Goal: Information Seeking & Learning: Learn about a topic

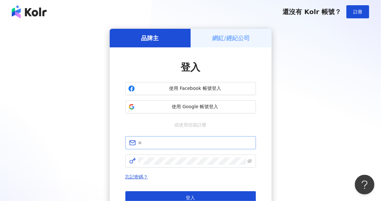
click at [178, 138] on span at bounding box center [190, 142] width 131 height 13
click at [180, 144] on input "text" at bounding box center [196, 142] width 114 height 7
type input "**********"
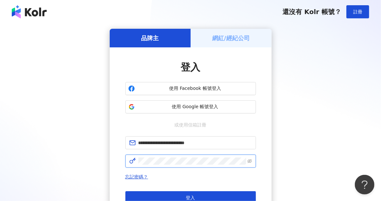
click button "登入" at bounding box center [190, 197] width 131 height 13
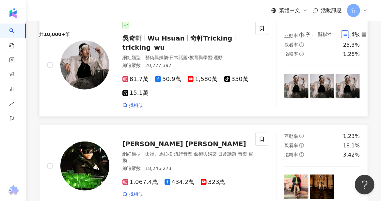
scroll to position [31, 0]
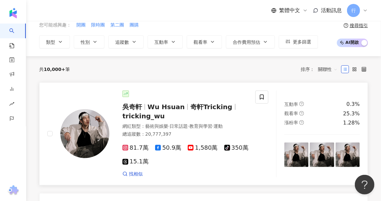
click at [136, 147] on span "81.7萬" at bounding box center [136, 147] width 26 height 7
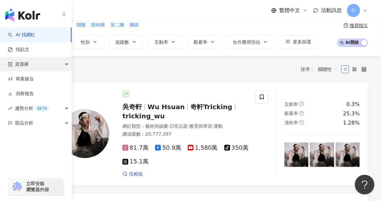
click at [27, 64] on span "資源庫" at bounding box center [22, 64] width 14 height 15
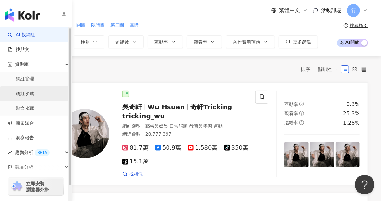
click at [19, 93] on link "網紅收藏" at bounding box center [25, 93] width 18 height 7
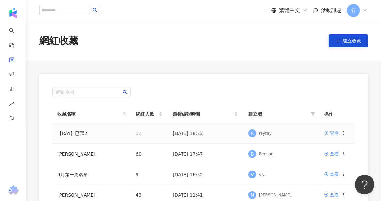
click at [333, 132] on div "查看" at bounding box center [334, 132] width 9 height 7
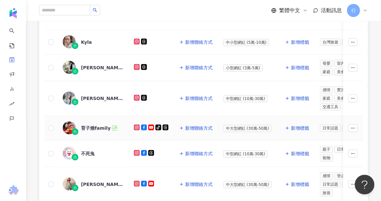
scroll to position [65, 0]
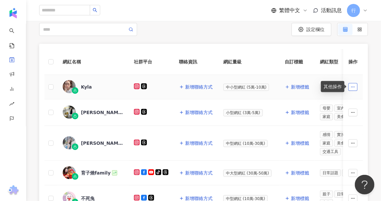
click at [350, 87] on button "button" at bounding box center [353, 87] width 9 height 8
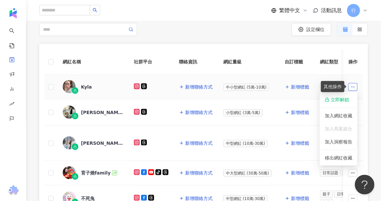
click at [350, 87] on button "button" at bounding box center [353, 87] width 9 height 8
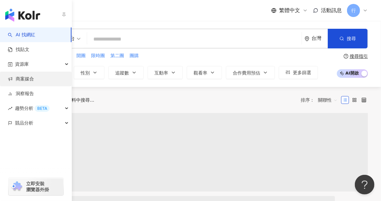
drag, startPoint x: 24, startPoint y: 64, endPoint x: 30, endPoint y: 72, distance: 10.0
click at [24, 64] on span "資源庫" at bounding box center [22, 64] width 14 height 15
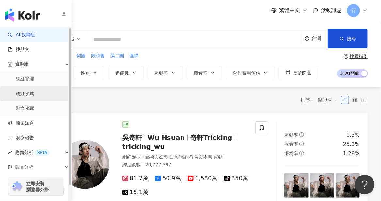
click at [29, 95] on link "網紅收藏" at bounding box center [25, 93] width 18 height 7
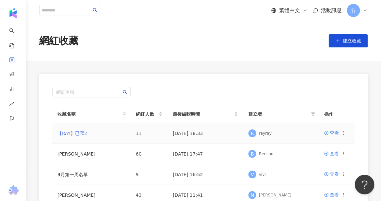
click at [64, 133] on link "【RAY】已匯2" at bounding box center [72, 133] width 30 height 5
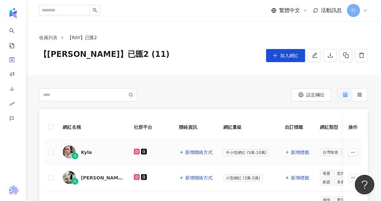
click at [82, 153] on div "Kyla" at bounding box center [86, 152] width 11 height 7
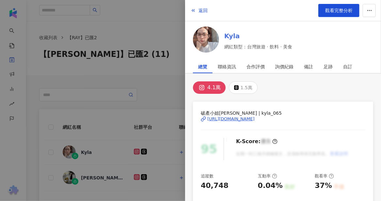
click at [230, 37] on link "Kyla" at bounding box center [258, 35] width 68 height 9
drag, startPoint x: 155, startPoint y: 54, endPoint x: 164, endPoint y: 67, distance: 16.0
click at [155, 54] on div at bounding box center [190, 100] width 381 height 201
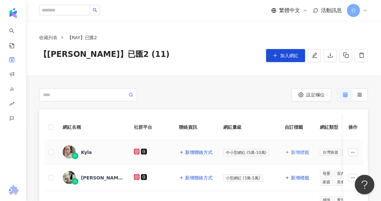
click at [293, 153] on span "新增標籤" at bounding box center [300, 152] width 18 height 5
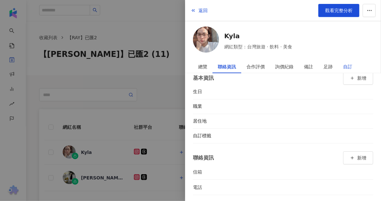
click at [347, 67] on div "自訂" at bounding box center [347, 66] width 9 height 13
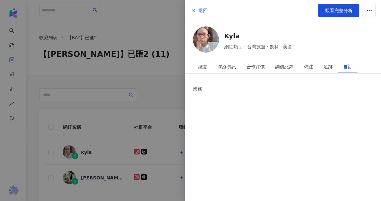
click at [202, 11] on span "返回" at bounding box center [203, 10] width 9 height 5
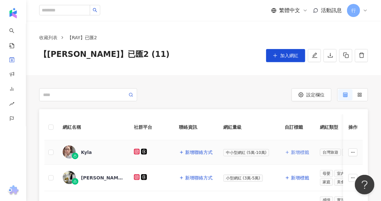
click at [298, 152] on span "新增標籤" at bounding box center [300, 152] width 18 height 5
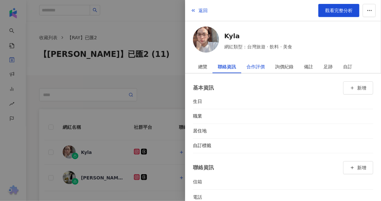
click at [262, 63] on div "合作評價" at bounding box center [256, 66] width 18 height 13
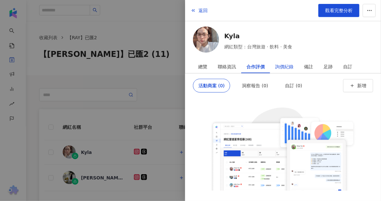
click at [289, 65] on div "詢價紀錄" at bounding box center [284, 66] width 18 height 13
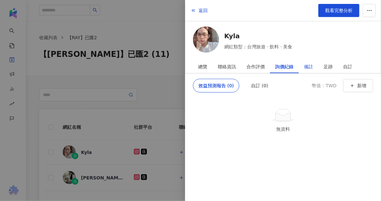
click at [311, 65] on div "備註" at bounding box center [308, 66] width 9 height 13
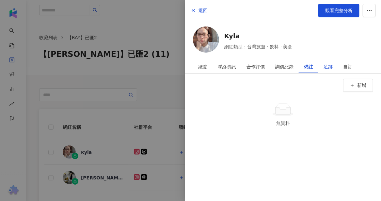
click at [330, 66] on div "足跡" at bounding box center [328, 66] width 9 height 13
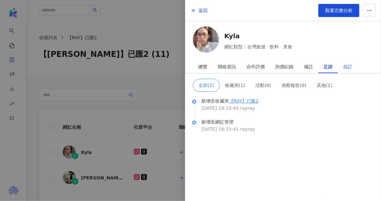
click at [347, 66] on div "自訂" at bounding box center [347, 66] width 9 height 13
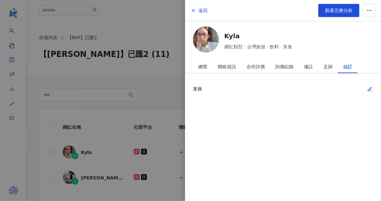
click at [371, 87] on icon "button" at bounding box center [370, 89] width 5 height 5
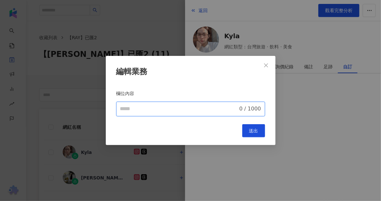
click at [193, 109] on input "欄位內容" at bounding box center [179, 109] width 118 height 8
type input "***"
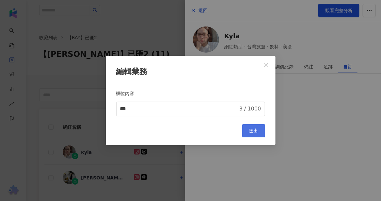
click at [259, 132] on button "送出" at bounding box center [253, 130] width 23 height 13
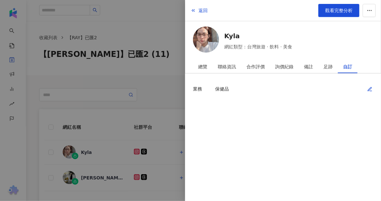
click at [371, 88] on icon "button" at bounding box center [370, 89] width 5 height 5
type input "***"
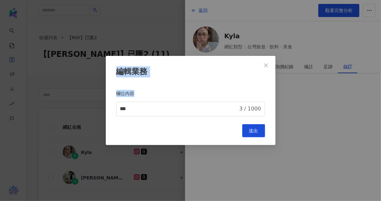
drag, startPoint x: 141, startPoint y: 104, endPoint x: 98, endPoint y: 109, distance: 43.8
click at [98, 109] on div "編輯業務 欄位內容 *** 3 / 1000 Cancel 送出" at bounding box center [190, 100] width 381 height 201
click at [267, 70] on button "Close" at bounding box center [266, 65] width 13 height 13
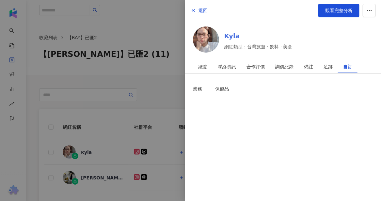
click at [236, 36] on link "Kyla" at bounding box center [258, 35] width 68 height 9
click at [195, 89] on div "業務" at bounding box center [197, 88] width 9 height 7
click at [218, 88] on div "保健品" at bounding box center [222, 88] width 14 height 7
drag, startPoint x: 216, startPoint y: 88, endPoint x: 243, endPoint y: 88, distance: 26.5
click at [243, 88] on div "業務 保健品" at bounding box center [283, 88] width 180 height 7
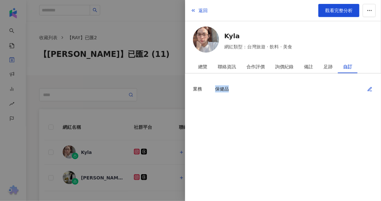
click at [371, 89] on icon "button" at bounding box center [370, 89] width 5 height 5
type input "***"
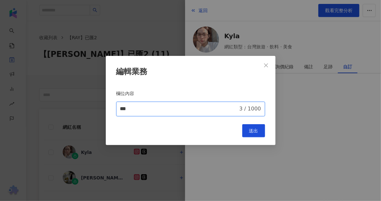
drag, startPoint x: 167, startPoint y: 110, endPoint x: 89, endPoint y: 106, distance: 77.5
click at [81, 114] on div "編輯業務 欄位內容 *** 3 / 1000 Cancel 送出" at bounding box center [190, 100] width 381 height 201
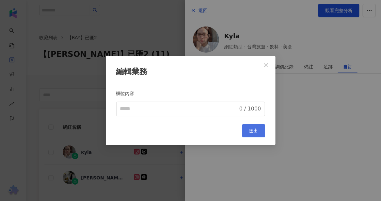
click at [256, 133] on span "送出" at bounding box center [253, 130] width 9 height 5
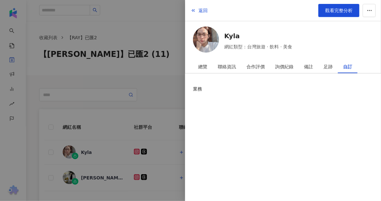
click at [171, 99] on div at bounding box center [190, 100] width 381 height 201
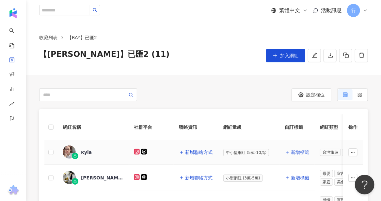
click at [293, 153] on span "新增標籤" at bounding box center [300, 152] width 18 height 5
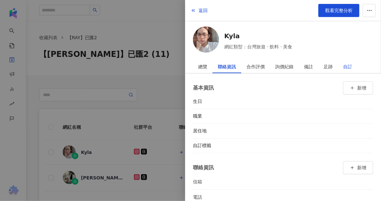
click at [348, 66] on div "自訂" at bounding box center [347, 66] width 9 height 13
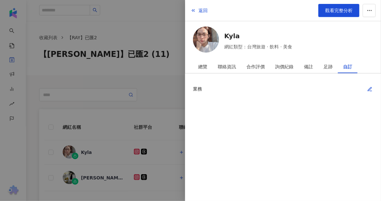
click at [370, 89] on icon "button" at bounding box center [370, 89] width 5 height 5
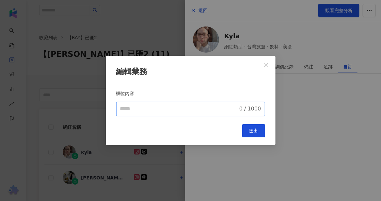
click at [185, 104] on span "0 / 1000" at bounding box center [190, 109] width 149 height 15
type input "***"
click at [257, 130] on span "送出" at bounding box center [253, 130] width 9 height 5
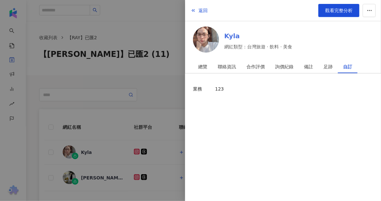
click at [227, 36] on link "Kyla" at bounding box center [258, 35] width 68 height 9
drag, startPoint x: 373, startPoint y: 90, endPoint x: 365, endPoint y: 90, distance: 7.5
click at [367, 90] on button "button" at bounding box center [370, 89] width 7 height 7
type input "***"
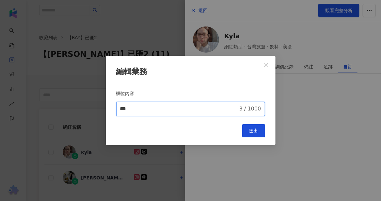
drag, startPoint x: 152, startPoint y: 107, endPoint x: 75, endPoint y: 107, distance: 77.1
click at [74, 108] on div "編輯業務 欄位內容 *** 3 / 1000 Cancel 送出" at bounding box center [190, 100] width 381 height 201
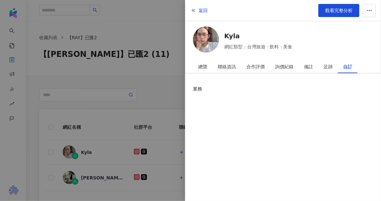
click at [103, 107] on div at bounding box center [190, 100] width 381 height 201
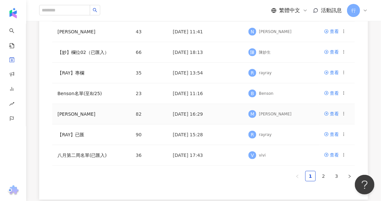
scroll to position [98, 0]
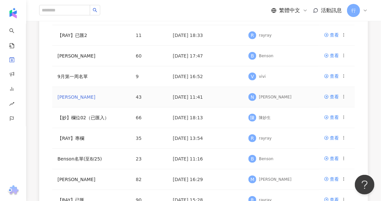
click at [61, 95] on link "nina" at bounding box center [76, 96] width 38 height 5
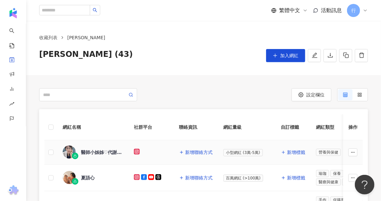
click at [91, 153] on div "醫師小姊姊♡代謝力瘦身手札" at bounding box center [102, 152] width 42 height 7
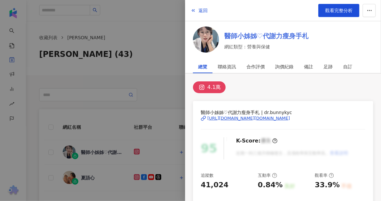
click at [244, 37] on link "醫師小姊姊♡代謝力瘦身手札" at bounding box center [266, 35] width 84 height 9
click at [41, 57] on div at bounding box center [190, 100] width 381 height 201
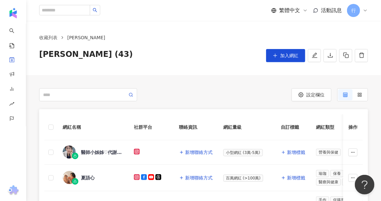
click at [41, 56] on span "nina (43)" at bounding box center [86, 55] width 94 height 13
drag, startPoint x: 41, startPoint y: 55, endPoint x: 47, endPoint y: 55, distance: 6.9
click at [47, 55] on span "nina (43)" at bounding box center [86, 55] width 94 height 13
copy span "nina"
click at [87, 178] on div "夏語心" at bounding box center [88, 177] width 14 height 7
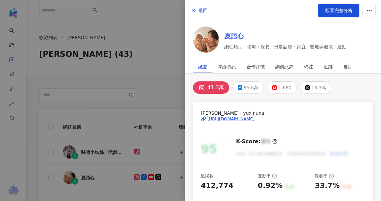
click at [232, 36] on link "夏語心" at bounding box center [285, 35] width 123 height 9
drag, startPoint x: 162, startPoint y: 90, endPoint x: 153, endPoint y: 106, distance: 18.0
click at [162, 90] on div at bounding box center [190, 100] width 381 height 201
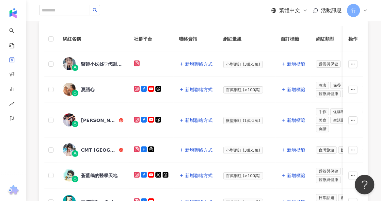
scroll to position [98, 0]
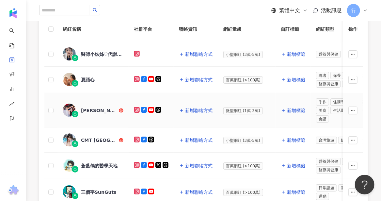
click at [95, 108] on div "尼克玩食大探險" at bounding box center [99, 110] width 37 height 7
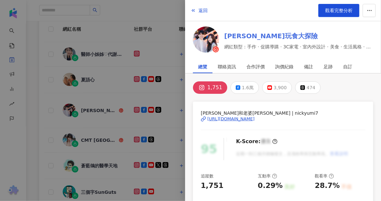
click at [252, 38] on link "尼克玩食大探險" at bounding box center [298, 35] width 149 height 9
click at [46, 139] on div at bounding box center [190, 100] width 381 height 201
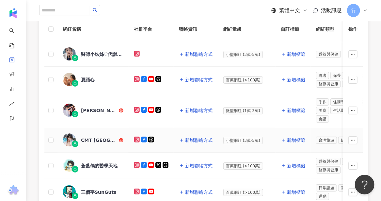
click at [88, 137] on div "CMT 台北 桃園 台中 宜蘭 台南 美食 旅遊 抽獎" at bounding box center [99, 140] width 37 height 7
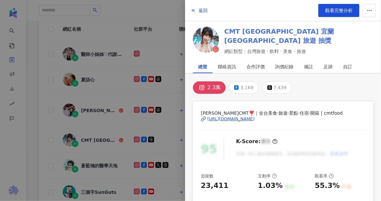
click at [255, 35] on link "CMT 台北 桃園 台中 宜蘭 台南 美食 旅遊 抽獎" at bounding box center [298, 36] width 149 height 18
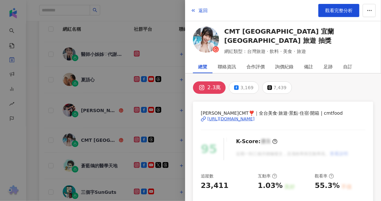
click at [91, 165] on div at bounding box center [190, 100] width 381 height 201
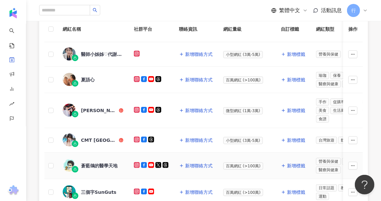
click at [92, 163] on div "蒼藍鴿的醫學天地" at bounding box center [99, 165] width 37 height 7
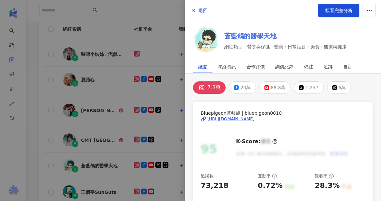
click at [242, 36] on link "蒼藍鴿的醫學天地" at bounding box center [285, 35] width 123 height 9
click at [107, 191] on div at bounding box center [190, 100] width 381 height 201
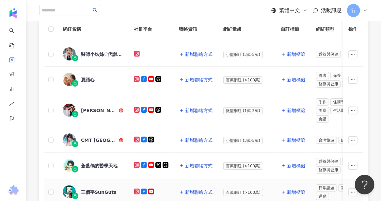
click at [107, 189] on div "三個字SunGuts" at bounding box center [99, 192] width 36 height 7
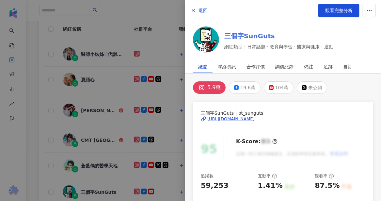
click at [237, 38] on link "三個字SunGuts" at bounding box center [278, 35] width 109 height 9
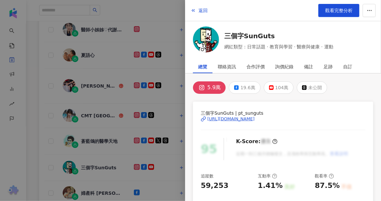
scroll to position [163, 0]
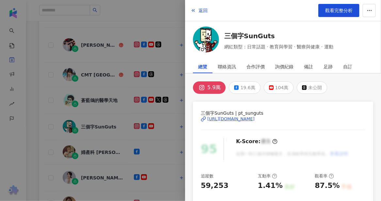
click at [88, 150] on div at bounding box center [190, 100] width 381 height 201
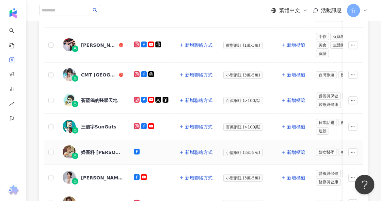
click at [89, 149] on div "婦產科 沈煌彬醫師" at bounding box center [102, 152] width 42 height 7
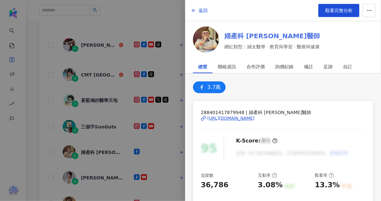
click at [239, 33] on link "婦產科 沈煌彬醫師" at bounding box center [272, 35] width 96 height 9
click at [97, 178] on div at bounding box center [190, 100] width 381 height 201
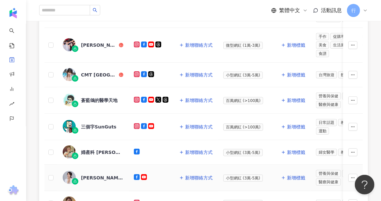
click at [94, 174] on div "蕭詠嫻醫生" at bounding box center [102, 177] width 42 height 7
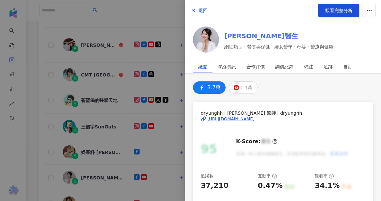
click at [248, 38] on link "蕭詠嫻醫生" at bounding box center [278, 35] width 109 height 9
click at [46, 161] on div at bounding box center [190, 100] width 381 height 201
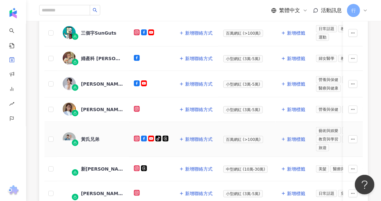
scroll to position [261, 0]
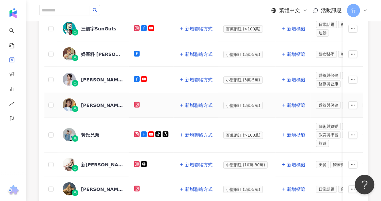
click at [93, 102] on div "詹雅茹Ruru" at bounding box center [102, 105] width 42 height 7
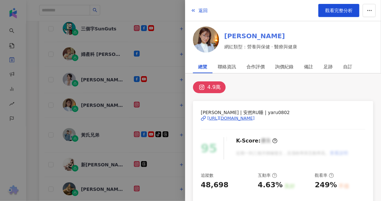
click at [231, 35] on link "詹雅茹Ruru" at bounding box center [260, 35] width 73 height 9
click at [90, 126] on div at bounding box center [190, 100] width 381 height 201
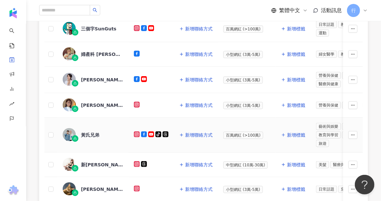
click at [90, 132] on div "黃氏兄弟" at bounding box center [90, 135] width 18 height 7
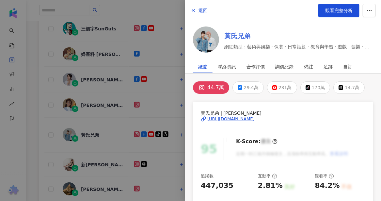
click at [237, 33] on link "黃氏兄弟" at bounding box center [298, 35] width 149 height 9
click at [92, 151] on div at bounding box center [190, 100] width 381 height 201
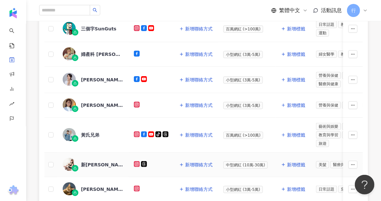
click at [89, 161] on div "新莊張美" at bounding box center [102, 164] width 42 height 7
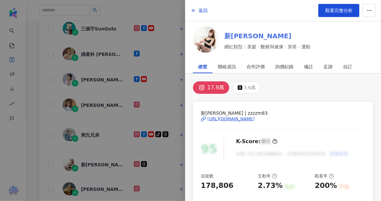
click at [241, 37] on link "新莊張美" at bounding box center [267, 35] width 86 height 9
click at [87, 176] on div at bounding box center [190, 100] width 381 height 201
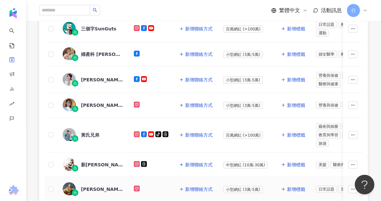
click at [88, 186] on div "蘇蘇 ソソ" at bounding box center [102, 189] width 42 height 7
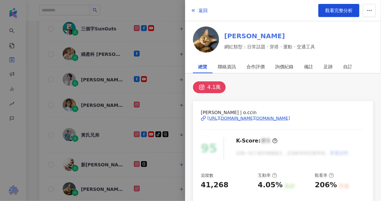
click at [238, 36] on link "蘇蘇 ソソ" at bounding box center [269, 35] width 91 height 9
click at [27, 171] on div at bounding box center [190, 100] width 381 height 201
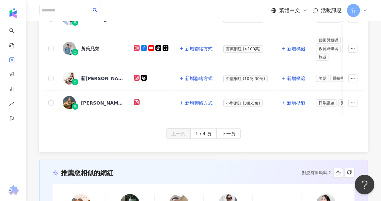
scroll to position [359, 0]
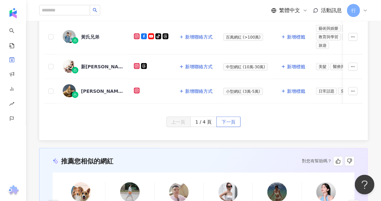
click at [222, 117] on span "下一頁" at bounding box center [229, 122] width 14 height 10
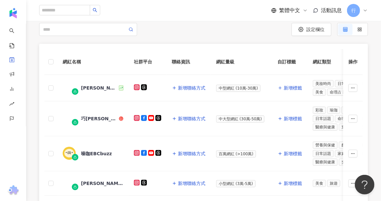
scroll to position [0, 0]
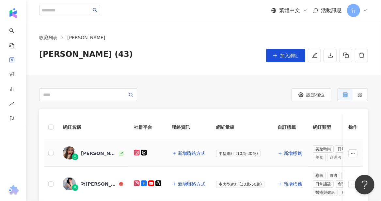
click at [85, 151] on div "Chen" at bounding box center [99, 153] width 37 height 7
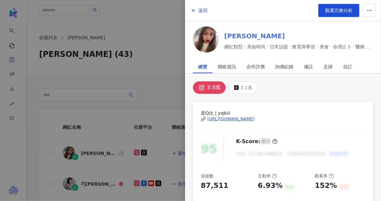
click at [233, 37] on link "Chen" at bounding box center [298, 35] width 149 height 9
click at [94, 187] on div at bounding box center [190, 100] width 381 height 201
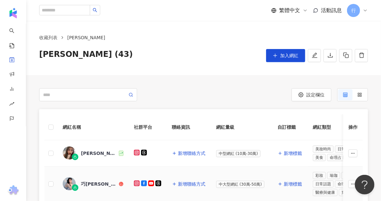
click at [93, 183] on div "巧喬Chiau" at bounding box center [99, 184] width 37 height 7
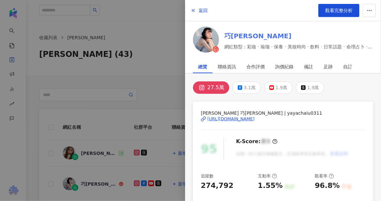
click at [244, 37] on link "巧喬Chiau" at bounding box center [298, 35] width 149 height 9
click at [46, 174] on div at bounding box center [190, 100] width 381 height 201
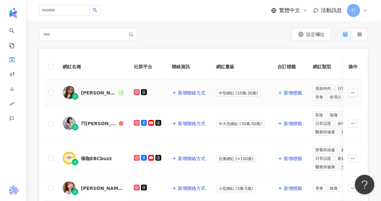
scroll to position [65, 0]
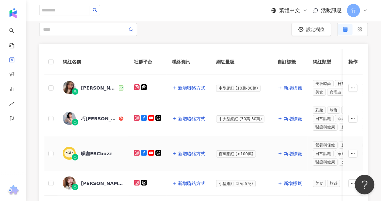
click at [89, 151] on div "噪咖EBCbuzz" at bounding box center [96, 153] width 31 height 7
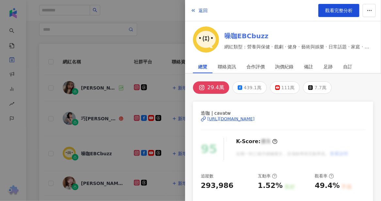
click at [250, 38] on link "噪咖EBCbuzz" at bounding box center [298, 35] width 149 height 9
click at [93, 184] on div at bounding box center [190, 100] width 381 height 201
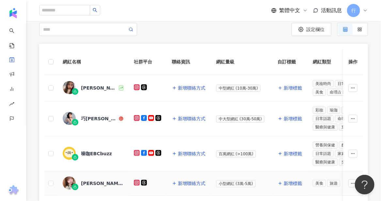
click at [93, 182] on div "Alin Chuang" at bounding box center [102, 183] width 42 height 7
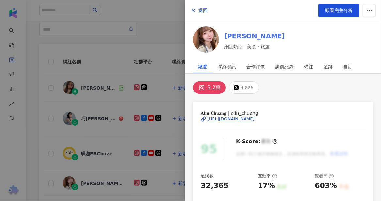
click at [239, 37] on link "Alin Chuang" at bounding box center [254, 35] width 61 height 9
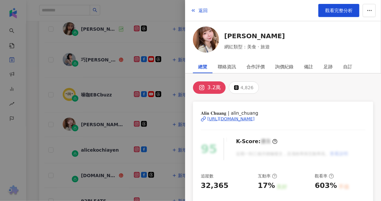
scroll to position [131, 0]
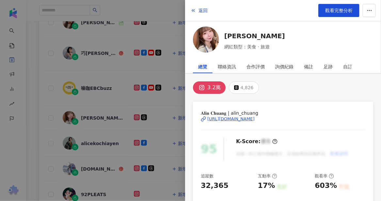
drag, startPoint x: 92, startPoint y: 140, endPoint x: 94, endPoint y: 143, distance: 3.4
click at [92, 140] on div at bounding box center [190, 100] width 381 height 201
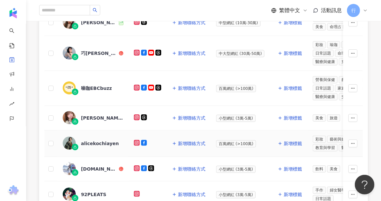
click at [94, 142] on div "alicekochiayen" at bounding box center [100, 143] width 38 height 7
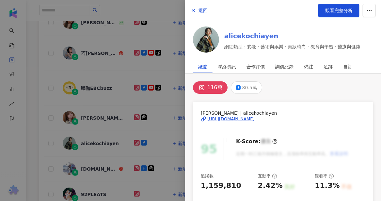
click at [252, 35] on link "alicekochiayen" at bounding box center [292, 35] width 136 height 9
click at [46, 129] on div at bounding box center [190, 100] width 381 height 201
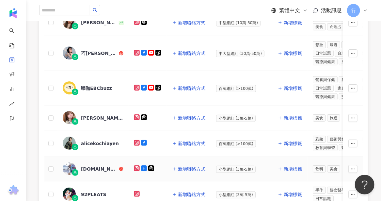
click at [85, 166] on div "taberu.food" at bounding box center [99, 169] width 37 height 7
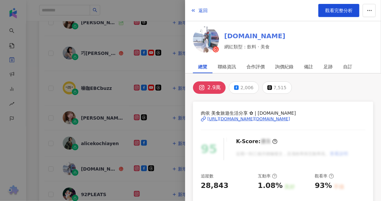
click at [251, 36] on link "taberu.food" at bounding box center [254, 35] width 61 height 9
click at [98, 193] on div at bounding box center [190, 100] width 381 height 201
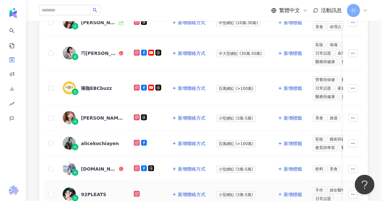
click at [94, 191] on div "92PLEATS" at bounding box center [93, 194] width 25 height 7
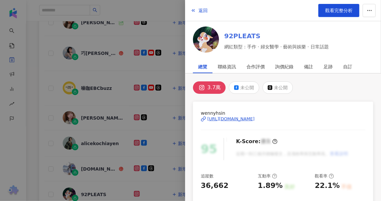
click at [236, 36] on link "92PLEATS" at bounding box center [276, 35] width 105 height 9
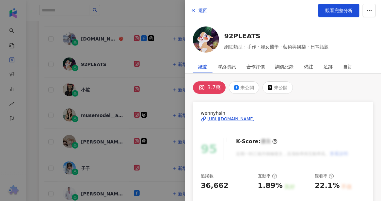
scroll to position [261, 0]
click at [88, 83] on div at bounding box center [190, 100] width 381 height 201
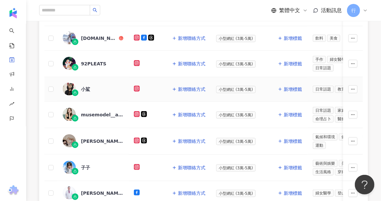
click at [87, 86] on div "小鯊" at bounding box center [85, 89] width 9 height 7
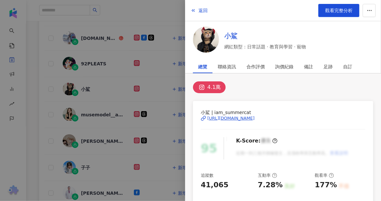
click at [230, 36] on link "小鯊" at bounding box center [265, 35] width 82 height 9
click at [100, 110] on div at bounding box center [190, 100] width 381 height 201
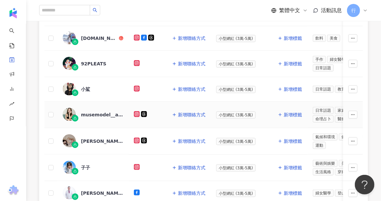
click at [99, 112] on div "musemodel__annie" at bounding box center [102, 114] width 42 height 7
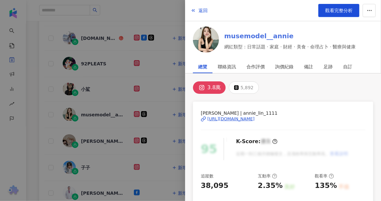
click at [268, 37] on link "musemodel__annie" at bounding box center [290, 35] width 132 height 9
click at [96, 136] on div at bounding box center [190, 100] width 381 height 201
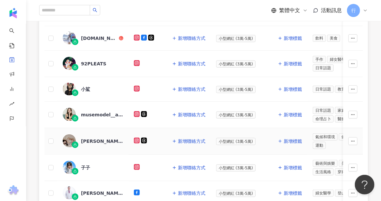
click at [94, 138] on div "Mimi小咪? 重訓｜健身女孩" at bounding box center [102, 141] width 42 height 7
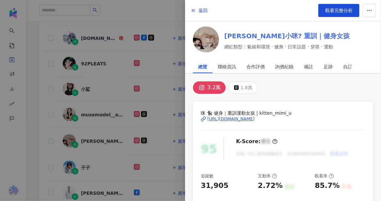
click at [230, 36] on link "Mimi小咪? 重訓｜健身女孩" at bounding box center [287, 35] width 126 height 9
click at [84, 161] on div at bounding box center [190, 100] width 381 height 201
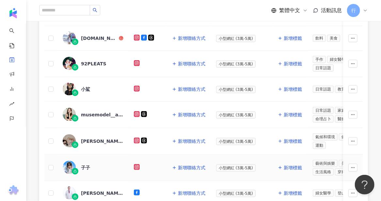
click at [86, 164] on div "子子" at bounding box center [85, 167] width 9 height 7
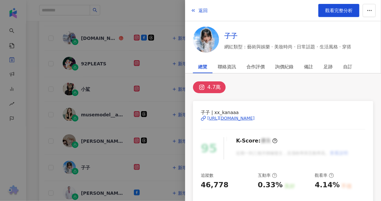
click at [230, 38] on link "子子" at bounding box center [287, 35] width 127 height 9
click at [86, 186] on div at bounding box center [190, 100] width 381 height 201
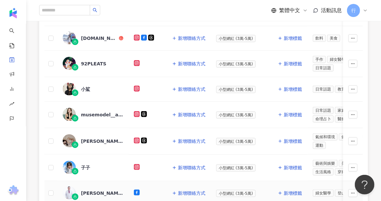
click at [88, 190] on div "鄭丞傑教授/醫師" at bounding box center [102, 193] width 42 height 7
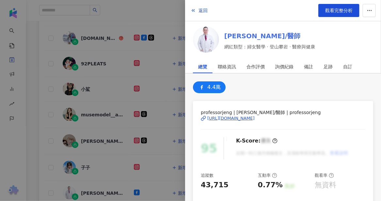
click at [241, 39] on link "鄭丞傑教授/醫師" at bounding box center [269, 35] width 91 height 9
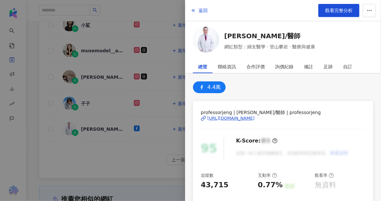
scroll to position [327, 0]
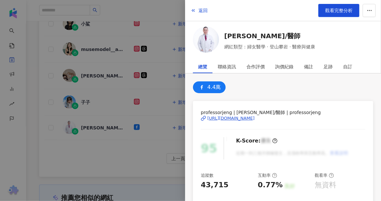
click at [71, 159] on div at bounding box center [190, 100] width 381 height 201
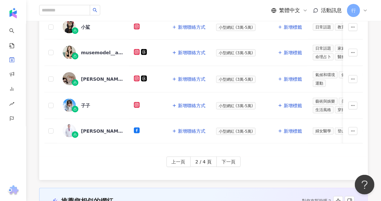
scroll to position [359, 0]
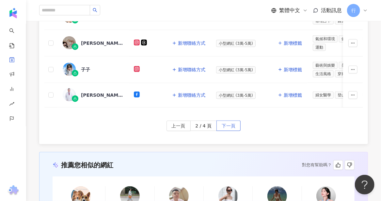
click at [225, 127] on span "下一頁" at bounding box center [229, 126] width 14 height 10
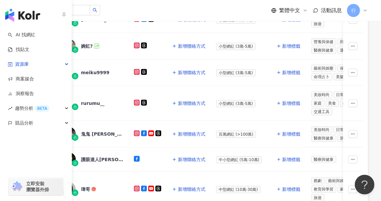
scroll to position [65, 0]
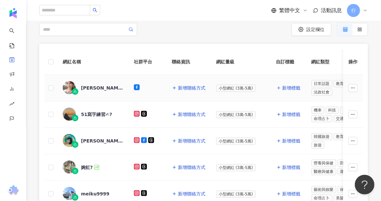
click at [93, 88] on div "許聖梅" at bounding box center [102, 88] width 42 height 7
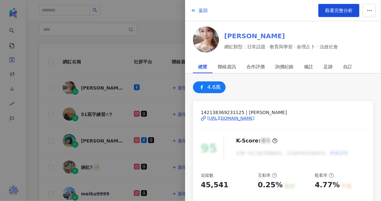
click at [242, 36] on link "許聖梅" at bounding box center [281, 35] width 114 height 9
click at [90, 119] on div at bounding box center [190, 100] width 381 height 201
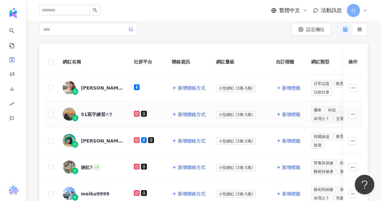
click at [91, 113] on div "51寫字練習✍?" at bounding box center [96, 114] width 31 height 7
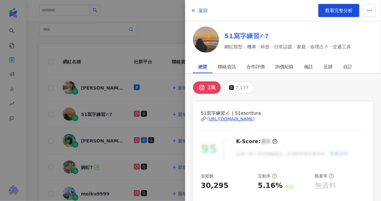
click at [234, 37] on link "51寫字練習✍?" at bounding box center [287, 35] width 127 height 9
click at [89, 141] on div at bounding box center [190, 100] width 381 height 201
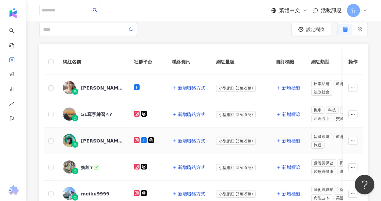
click at [88, 140] on div "麥玉潔 Mai" at bounding box center [102, 141] width 42 height 7
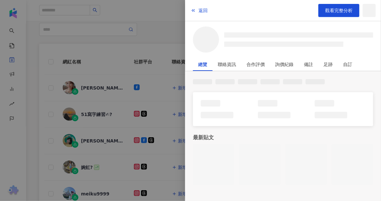
drag, startPoint x: 101, startPoint y: 105, endPoint x: 103, endPoint y: 99, distance: 6.6
click at [101, 105] on div at bounding box center [190, 100] width 381 height 201
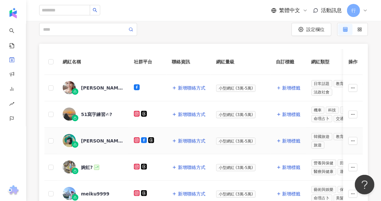
click at [95, 140] on div "麥玉潔 Mai" at bounding box center [102, 141] width 42 height 7
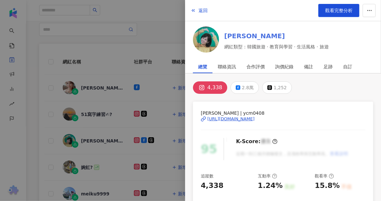
click at [251, 35] on link "麥玉潔 Mai" at bounding box center [276, 35] width 105 height 9
click at [83, 166] on div at bounding box center [190, 100] width 381 height 201
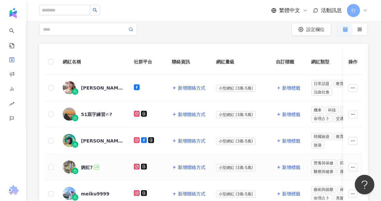
click at [85, 166] on div "婉虹?" at bounding box center [87, 167] width 12 height 7
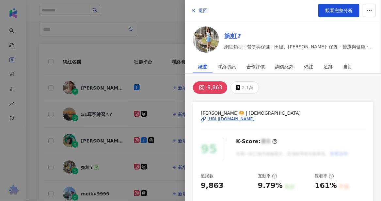
click at [234, 37] on link "婉虹?" at bounding box center [298, 35] width 149 height 9
click at [87, 192] on div at bounding box center [190, 100] width 381 height 201
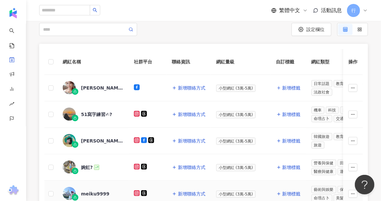
click at [86, 192] on div "meiku9999" at bounding box center [95, 193] width 28 height 7
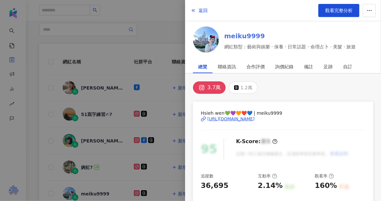
click at [243, 36] on link "meiku9999" at bounding box center [290, 35] width 132 height 9
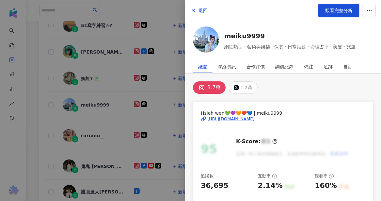
scroll to position [196, 0]
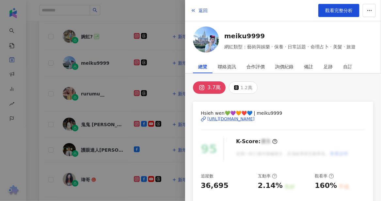
click at [97, 90] on div at bounding box center [190, 100] width 381 height 201
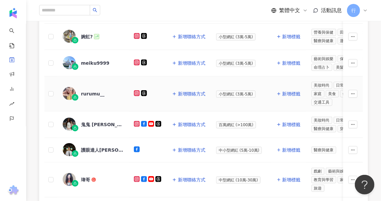
click at [90, 90] on div "rurumu__" at bounding box center [93, 93] width 24 height 7
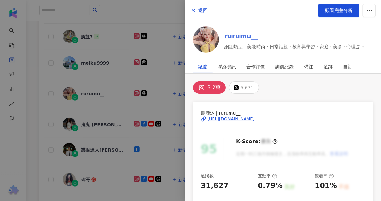
click at [236, 36] on link "rurumu__" at bounding box center [298, 35] width 149 height 9
click at [97, 122] on div at bounding box center [190, 100] width 381 height 201
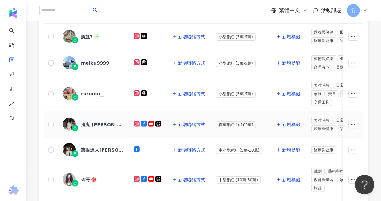
click at [98, 121] on div "鬼鬼 吳映潔" at bounding box center [102, 124] width 42 height 7
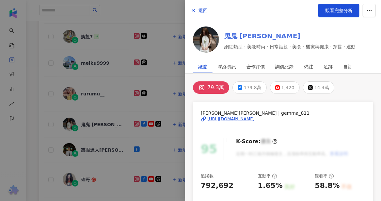
click at [254, 36] on link "鬼鬼 吳映潔" at bounding box center [290, 35] width 132 height 9
click at [86, 145] on div at bounding box center [190, 100] width 381 height 201
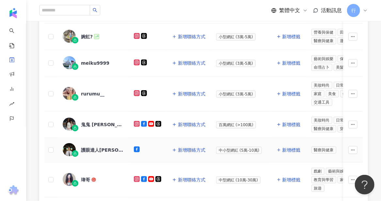
click at [94, 147] on div "護眼達人陳瑩山醫師" at bounding box center [102, 150] width 42 height 7
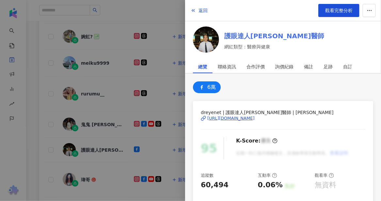
click at [245, 37] on link "護眼達人陳瑩山醫師" at bounding box center [274, 35] width 100 height 9
click at [86, 176] on div at bounding box center [190, 100] width 381 height 201
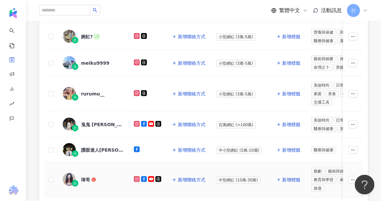
click at [86, 176] on div "瑋哥" at bounding box center [85, 179] width 9 height 7
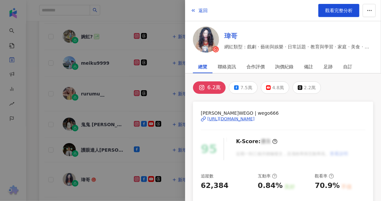
click at [235, 35] on link "瑋哥" at bounding box center [298, 35] width 149 height 9
click at [103, 182] on div at bounding box center [190, 100] width 381 height 201
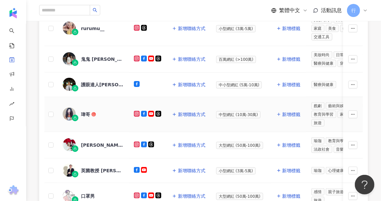
scroll to position [294, 0]
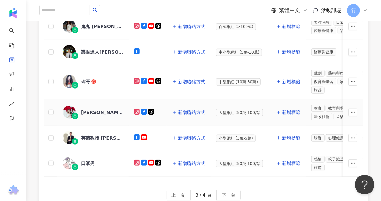
click at [96, 110] on div "賴薇如 Doris" at bounding box center [93, 113] width 61 height 14
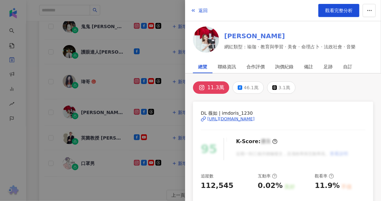
click at [238, 36] on link "賴薇如 Doris" at bounding box center [290, 35] width 132 height 9
click at [95, 132] on div at bounding box center [190, 100] width 381 height 201
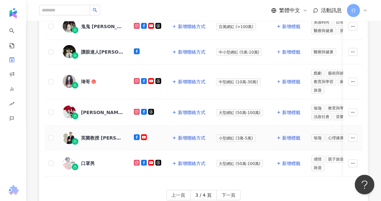
click at [95, 135] on div "英菌教授 蔡英傑" at bounding box center [102, 138] width 42 height 7
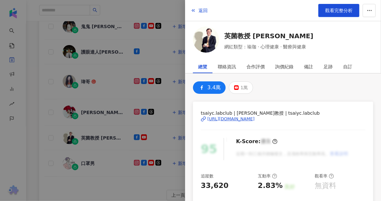
click at [244, 35] on link "英菌教授 蔡英傑" at bounding box center [268, 35] width 89 height 9
click at [85, 159] on div at bounding box center [190, 100] width 381 height 201
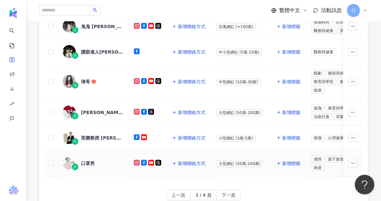
click at [87, 160] on div "口罩男" at bounding box center [88, 163] width 14 height 7
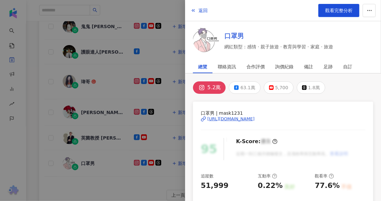
click at [237, 37] on link "口罩男" at bounding box center [278, 35] width 109 height 9
click at [127, 173] on div at bounding box center [190, 100] width 381 height 201
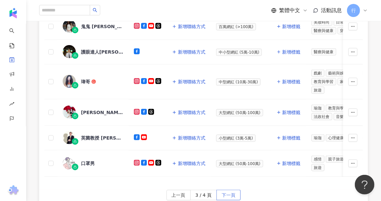
click at [230, 194] on span "下一頁" at bounding box center [229, 195] width 14 height 10
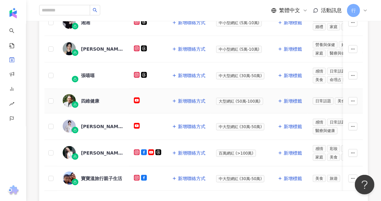
scroll to position [0, 0]
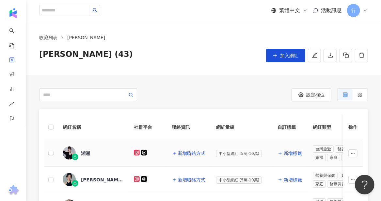
click at [86, 154] on div "湘湘" at bounding box center [85, 153] width 9 height 7
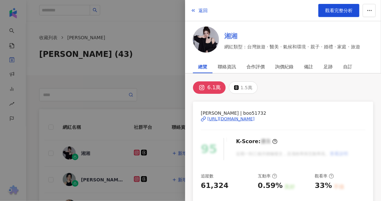
click at [231, 36] on link "湘湘" at bounding box center [292, 35] width 136 height 9
click at [97, 178] on div at bounding box center [190, 100] width 381 height 201
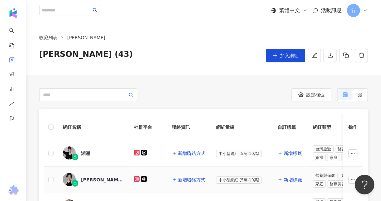
click at [98, 180] on div "Emily昭蓉" at bounding box center [102, 179] width 42 height 7
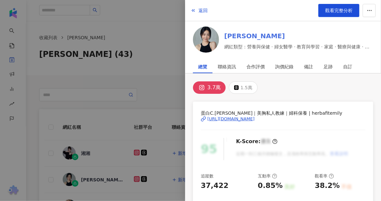
click at [242, 35] on link "Emily昭蓉" at bounding box center [298, 35] width 149 height 9
click at [106, 179] on div at bounding box center [190, 100] width 381 height 201
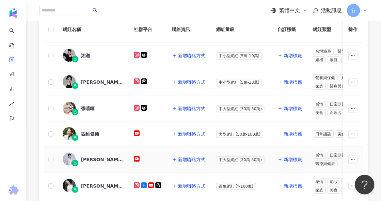
scroll to position [98, 0]
click at [93, 107] on div "張嘻嘻" at bounding box center [88, 108] width 14 height 7
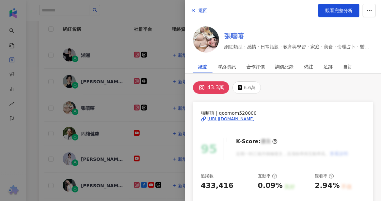
click at [241, 38] on link "張嘻嘻" at bounding box center [298, 35] width 149 height 9
click at [92, 133] on div at bounding box center [190, 100] width 381 height 201
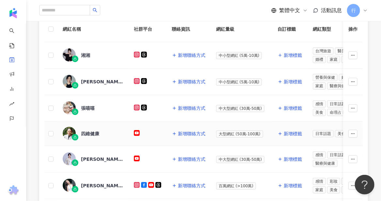
click at [92, 132] on div "四維健康" at bounding box center [90, 133] width 18 height 7
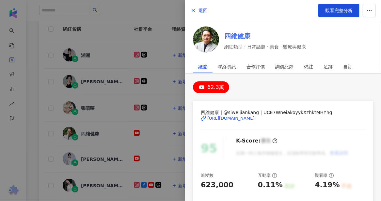
click at [232, 34] on link "四維健康" at bounding box center [265, 35] width 82 height 9
click at [93, 156] on div at bounding box center [190, 100] width 381 height 201
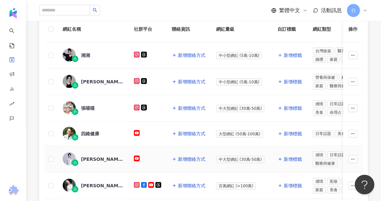
click at [95, 157] on div "嵩馥性健康" at bounding box center [102, 159] width 42 height 7
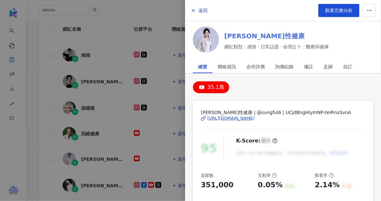
click at [241, 34] on link "嵩馥性健康" at bounding box center [276, 35] width 105 height 9
click at [102, 183] on div at bounding box center [190, 100] width 381 height 201
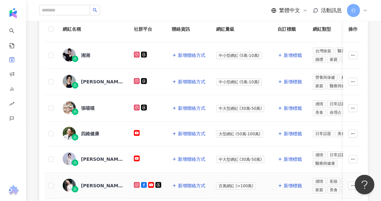
click at [102, 183] on div "林采緹 Sunny Lin" at bounding box center [102, 185] width 42 height 7
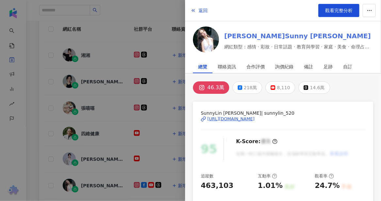
click at [237, 35] on link "林采緹 Sunny Lin" at bounding box center [298, 35] width 149 height 9
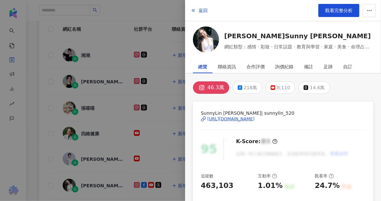
click at [41, 173] on div at bounding box center [190, 100] width 381 height 201
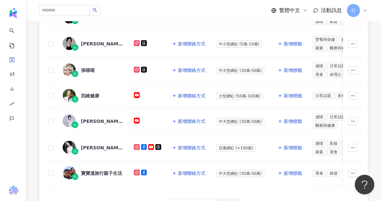
scroll to position [163, 0]
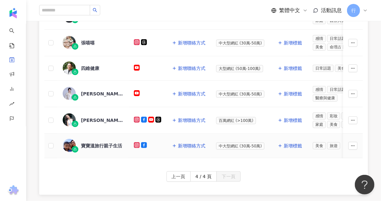
click at [105, 142] on div "寶寶溫旅行親子生活" at bounding box center [101, 145] width 41 height 7
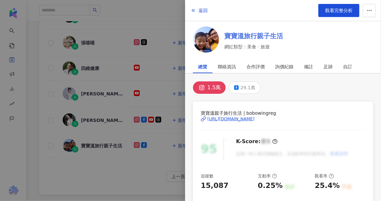
click at [243, 33] on link "寶寶溫旅行親子生活" at bounding box center [253, 35] width 59 height 9
click at [116, 184] on div at bounding box center [190, 100] width 381 height 201
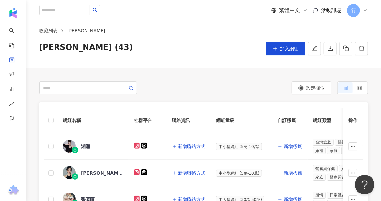
scroll to position [0, 0]
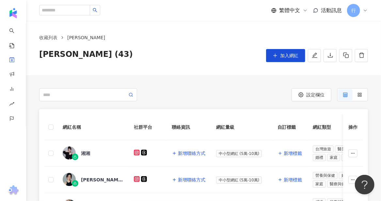
click at [44, 54] on span "nina (43)" at bounding box center [86, 55] width 94 height 13
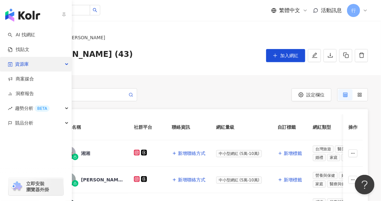
click at [39, 70] on div "資源庫" at bounding box center [36, 64] width 72 height 15
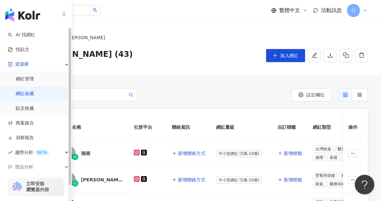
click at [34, 96] on link "網紅收藏" at bounding box center [25, 93] width 18 height 7
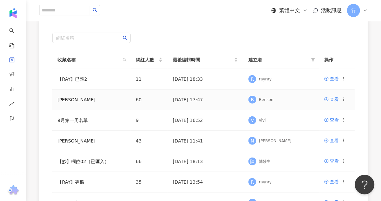
scroll to position [65, 0]
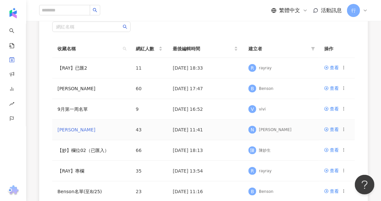
click at [65, 129] on link "nina" at bounding box center [76, 129] width 38 height 5
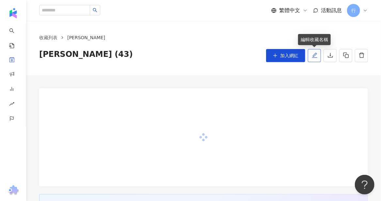
click at [312, 56] on icon "edit" at bounding box center [315, 55] width 6 height 6
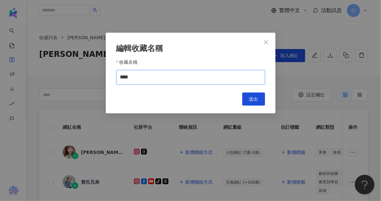
click at [136, 78] on input "****" at bounding box center [190, 77] width 149 height 15
type input "*********"
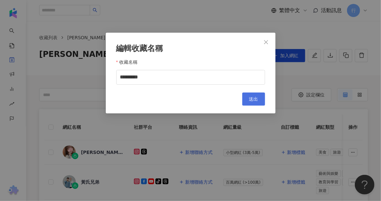
click at [250, 96] on span "送出" at bounding box center [253, 98] width 9 height 5
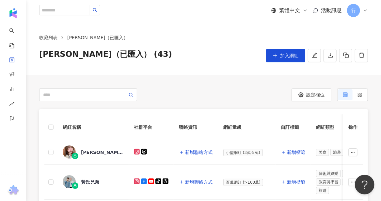
click at [168, 101] on div at bounding box center [121, 94] width 165 height 13
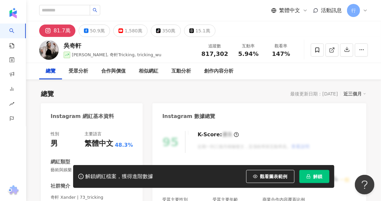
scroll to position [98, 0]
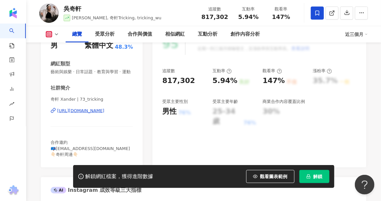
drag, startPoint x: 83, startPoint y: 118, endPoint x: 312, endPoint y: 13, distance: 252.2
click at [83, 114] on div "https://www.instagram.com/73_tricking/" at bounding box center [80, 111] width 47 height 6
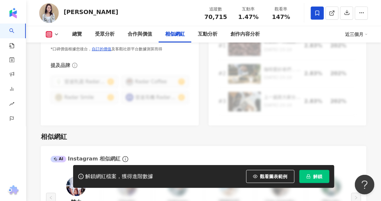
scroll to position [1045, 0]
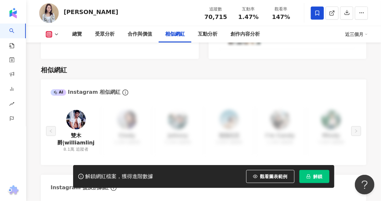
click at [41, 172] on div "解鎖網紅檔案，獲得進階數據 觀看圖表範例 解鎖" at bounding box center [190, 176] width 381 height 23
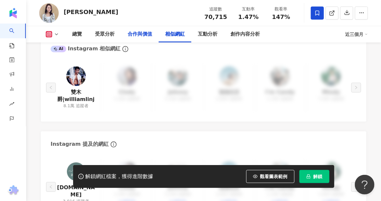
scroll to position [1111, 0]
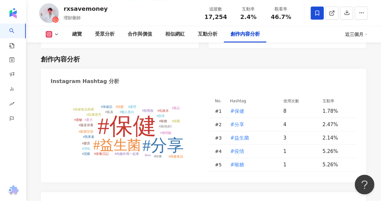
scroll to position [1895, 0]
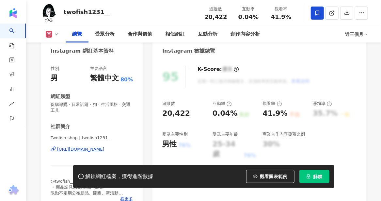
click at [82, 150] on div "https://www.instagram.com/twofish1231__/" at bounding box center [80, 149] width 47 height 6
click at [56, 35] on icon at bounding box center [56, 34] width 5 height 5
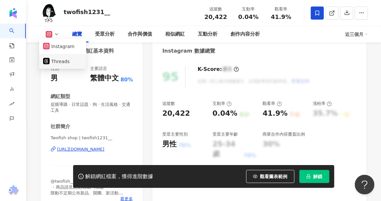
click at [53, 61] on button "Threads" at bounding box center [62, 61] width 39 height 9
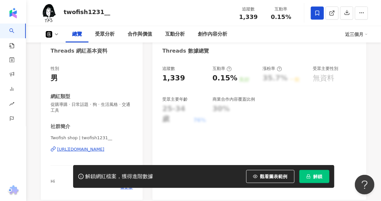
click at [66, 150] on div "https://www.threads.com/@twofish1231__" at bounding box center [80, 149] width 47 height 6
drag, startPoint x: 62, startPoint y: 11, endPoint x: 86, endPoint y: 12, distance: 23.5
click at [86, 12] on div "twofish1231__ 追蹤數 1,339 互動率 0.15%" at bounding box center [203, 13] width 355 height 26
copy div "twofish"
drag, startPoint x: 261, startPoint y: 136, endPoint x: 247, endPoint y: 112, distance: 28.0
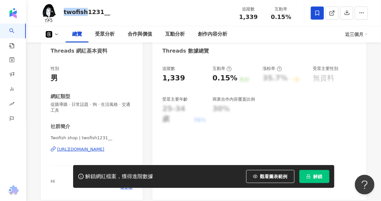
click at [261, 136] on div "追蹤數 1,339 互動率 0.15% 良好 漲粉率 35.7% 一般 受眾主要性別 無資料 受眾主要年齡 25-34 歲 76% 商業合作內容覆蓋比例 30%" at bounding box center [260, 129] width 214 height 141
click at [155, 134] on div "追蹤數 1,339 互動率 0.15% 良好 漲粉率 35.7% 一般 受眾主要性別 無資料 受眾主要年齡 25-34 歲 76% 商業合作內容覆蓋比例 30%" at bounding box center [260, 129] width 214 height 141
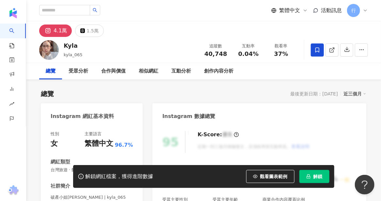
click at [83, 75] on div "受眾分析" at bounding box center [78, 71] width 33 height 16
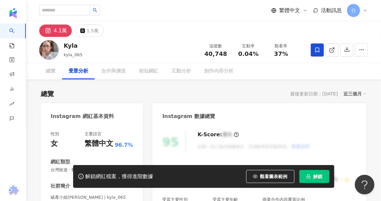
scroll to position [568, 0]
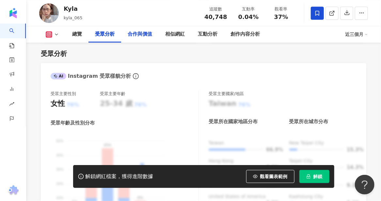
click at [134, 36] on div "合作與價值" at bounding box center [140, 34] width 25 height 8
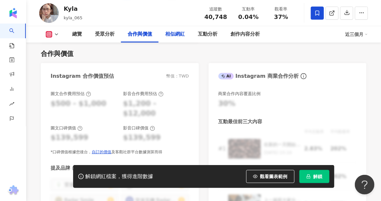
click at [178, 37] on div "相似網紅" at bounding box center [175, 34] width 20 height 8
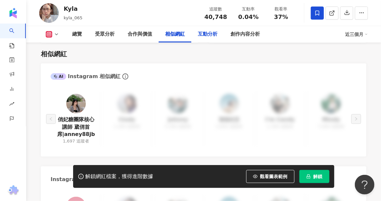
click at [204, 38] on div "互動分析" at bounding box center [208, 34] width 20 height 8
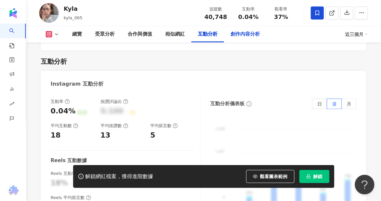
click at [233, 37] on div "創作內容分析" at bounding box center [245, 34] width 29 height 8
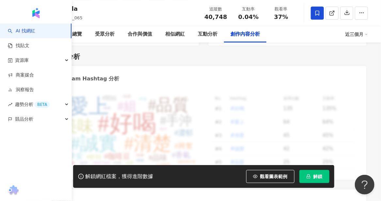
click at [123, 57] on div "創作內容分析" at bounding box center [204, 56] width 326 height 9
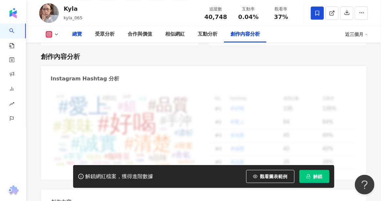
click at [72, 33] on div "總覽" at bounding box center [77, 34] width 10 height 8
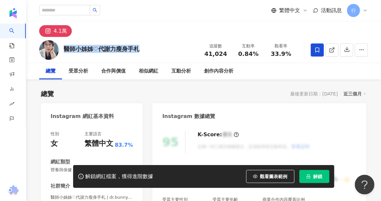
drag, startPoint x: 64, startPoint y: 48, endPoint x: 139, endPoint y: 50, distance: 74.8
click at [139, 50] on div "醫師小姊姊♡代謝力瘦身手札" at bounding box center [102, 49] width 76 height 8
copy div "醫師小姊姊♡代謝力瘦身手札"
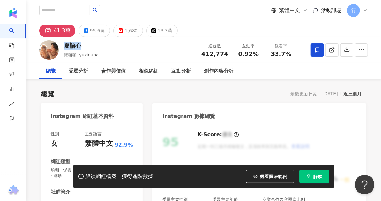
drag, startPoint x: 81, startPoint y: 47, endPoint x: 63, endPoint y: 48, distance: 17.7
click at [63, 48] on div "[PERSON_NAME] 寶咖咖, yuxinuna 追蹤數 412,774 互動率 0.92% 觀看率 33.7%" at bounding box center [203, 50] width 355 height 26
copy div "夏語心"
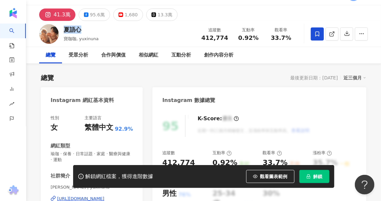
scroll to position [65, 0]
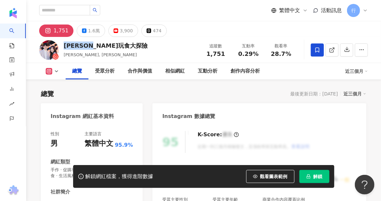
drag, startPoint x: 64, startPoint y: 45, endPoint x: 103, endPoint y: 43, distance: 38.6
click at [103, 43] on div "尼克玩食大探險" at bounding box center [106, 45] width 84 height 8
copy div "尼克玩食大探險"
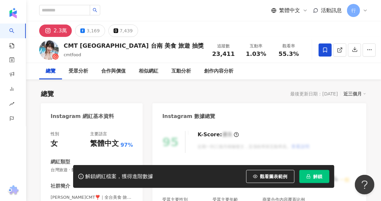
click at [70, 47] on div "CMT [GEOGRAPHIC_DATA] 台南 美食 旅遊 抽獎" at bounding box center [134, 45] width 140 height 8
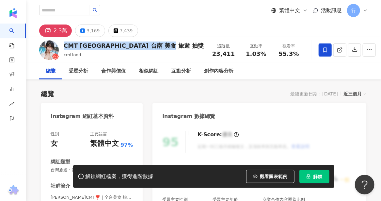
drag, startPoint x: 65, startPoint y: 46, endPoint x: 179, endPoint y: 41, distance: 114.4
click at [179, 41] on div "CMT 台北 桃園 台中 宜蘭 台南 美食 旅遊 抽獎" at bounding box center [134, 45] width 140 height 8
copy div "CMT 台北 桃園 台中 宜蘭 台南 美食 旅遊 抽獎"
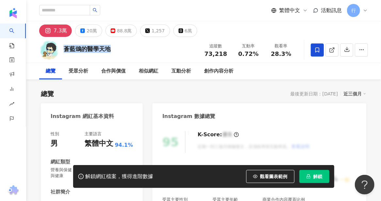
drag, startPoint x: 65, startPoint y: 50, endPoint x: 113, endPoint y: 49, distance: 48.7
click at [113, 49] on div "蒼藍鴿的醫學天地 追蹤數 73,218 互動率 0.72% 觀看率 28.3%" at bounding box center [203, 50] width 355 height 26
copy div "蒼藍鴿的醫學天地"
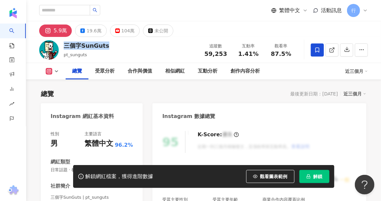
drag, startPoint x: 65, startPoint y: 47, endPoint x: 105, endPoint y: 46, distance: 39.9
click at [105, 46] on div "三個字SunGuts" at bounding box center [87, 45] width 46 height 8
copy div "三個字SunGuts"
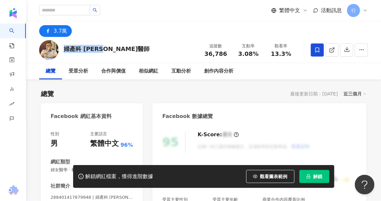
drag, startPoint x: 64, startPoint y: 50, endPoint x: 112, endPoint y: 49, distance: 47.7
click at [112, 49] on div "婦產科 沈煌彬醫師" at bounding box center [107, 49] width 86 height 8
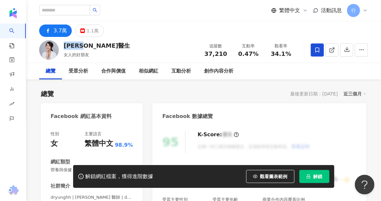
drag, startPoint x: 65, startPoint y: 45, endPoint x: 93, endPoint y: 45, distance: 28.1
click at [93, 45] on div "蕭詠嫻醫生" at bounding box center [97, 45] width 66 height 8
copy div "蕭詠嫻醫生"
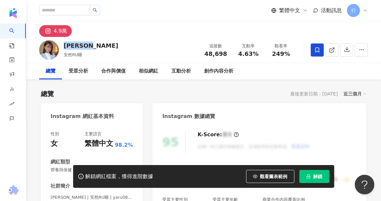
drag, startPoint x: 94, startPoint y: 45, endPoint x: 98, endPoint y: 47, distance: 3.8
click at [98, 47] on div "詹雅茹Ruru 安然RU睡 追蹤數 48,698 互動率 4.63% 觀看率 249%" at bounding box center [203, 50] width 355 height 26
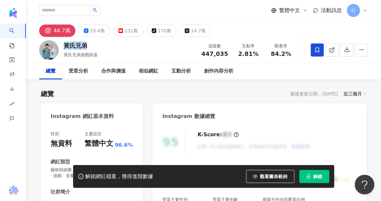
drag, startPoint x: 64, startPoint y: 45, endPoint x: 86, endPoint y: 46, distance: 21.9
click at [86, 46] on div "黃氏兄弟" at bounding box center [81, 45] width 34 height 8
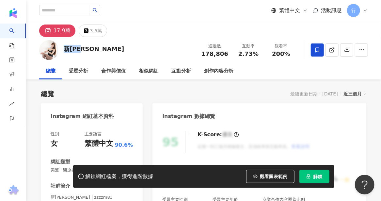
drag, startPoint x: 86, startPoint y: 50, endPoint x: 65, endPoint y: 48, distance: 20.7
click at [65, 48] on div "新莊張美" at bounding box center [94, 49] width 60 height 8
copy div "新莊張美"
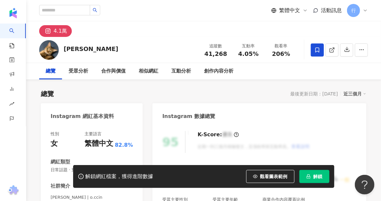
drag, startPoint x: 64, startPoint y: 50, endPoint x: 89, endPoint y: 48, distance: 24.9
click at [89, 48] on div "蘇蘇 ソソ 追蹤數 41,268 互動率 4.05% 觀看率 206%" at bounding box center [203, 50] width 355 height 26
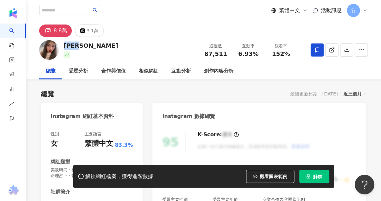
drag, startPoint x: 65, startPoint y: 47, endPoint x: 81, endPoint y: 45, distance: 16.1
click at [81, 45] on div "Chen 追蹤數 87,511 互動率 6.93% 觀看率 152%" at bounding box center [203, 50] width 355 height 26
copy div "Chen"
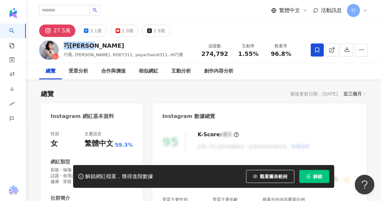
drag, startPoint x: 69, startPoint y: 45, endPoint x: 95, endPoint y: 44, distance: 25.8
click at [95, 44] on div "巧喬Chiau" at bounding box center [124, 45] width 120 height 8
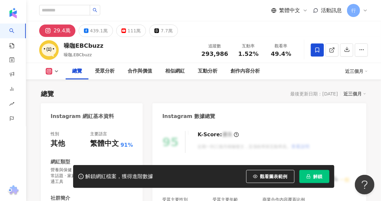
scroll to position [98, 0]
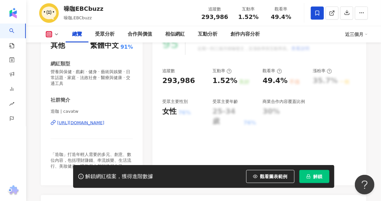
click at [105, 123] on div "https://www.instagram.com/cavatw/" at bounding box center [80, 123] width 47 height 6
drag, startPoint x: 102, startPoint y: 9, endPoint x: 61, endPoint y: 6, distance: 40.3
click at [61, 6] on div "噪咖EBCbuzz 噪咖,EBCbuzz 追蹤數 293,986 互動率 1.52% 觀看率 49.4%" at bounding box center [203, 13] width 355 height 26
copy div "噪咖EBCbuzz"
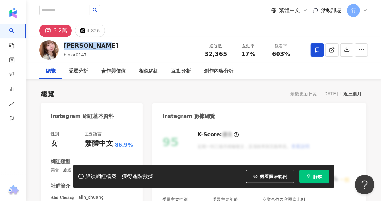
drag, startPoint x: 98, startPoint y: 48, endPoint x: 65, endPoint y: 50, distance: 33.1
click at [65, 50] on div "Alin Chuang binior0147 追蹤數 32,365 互動率 17% 觀看率 603%" at bounding box center [203, 50] width 355 height 26
copy div "Alin Chuang"
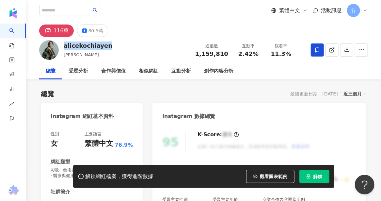
drag, startPoint x: 65, startPoint y: 46, endPoint x: 110, endPoint y: 43, distance: 45.5
click at [110, 43] on div "alicekochiayen [PERSON_NAME] 追蹤數 1,159,810 互動率 2.42% 觀看率 11.3%" at bounding box center [203, 50] width 355 height 26
copy div "alicekochiayen"
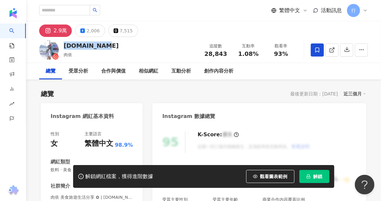
drag, startPoint x: 64, startPoint y: 47, endPoint x: 104, endPoint y: 45, distance: 39.6
click at [104, 45] on div "taberu.food 肉依 追蹤數 28,843 互動率 1.08% 觀看率 93%" at bounding box center [203, 50] width 355 height 26
copy div "taberu.food"
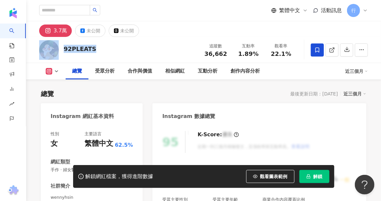
drag, startPoint x: 93, startPoint y: 49, endPoint x: 55, endPoint y: 52, distance: 38.3
click at [55, 52] on div "92PLEATS 追蹤數 36,662 互動率 1.89% 觀看率 22.1%" at bounding box center [203, 50] width 355 height 26
copy div "92PLEATS"
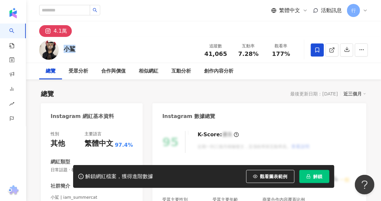
drag, startPoint x: 78, startPoint y: 50, endPoint x: 65, endPoint y: 50, distance: 12.4
click at [65, 50] on div "小鯊 追蹤數 41,065 互動率 7.28% 觀看率 177%" at bounding box center [203, 50] width 355 height 26
copy div "小鯊"
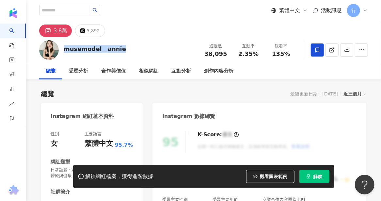
drag, startPoint x: 64, startPoint y: 50, endPoint x: 127, endPoint y: 49, distance: 62.7
click at [127, 49] on div "musemodel__annie 追蹤數 38,095 互動率 2.35% 觀看率 135%" at bounding box center [203, 50] width 355 height 26
copy div "musemodel__annie"
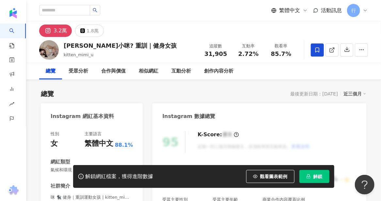
click at [113, 47] on div "Mimi小咪? 重訓｜健身女孩" at bounding box center [120, 45] width 113 height 8
click at [119, 49] on div "Mimi小咪? 重訓｜健身女孩" at bounding box center [120, 45] width 113 height 8
click at [131, 47] on div "Mimi小咪? 重訓｜健身女孩" at bounding box center [120, 45] width 113 height 8
drag, startPoint x: 136, startPoint y: 45, endPoint x: 65, endPoint y: 49, distance: 71.0
click at [65, 49] on div "Mimi小咪? 重訓｜健身女孩 kitten_mimi_u 追蹤數 31,905 互動率 2.72% 觀看率 85.7%" at bounding box center [203, 50] width 355 height 26
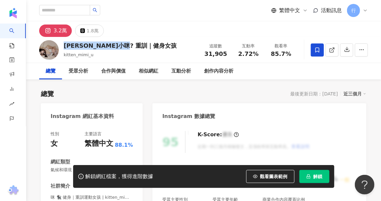
copy div "Mimi小咪? 重訓｜健身女孩"
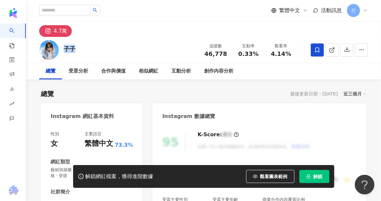
drag, startPoint x: 74, startPoint y: 48, endPoint x: 66, endPoint y: 49, distance: 8.2
click at [66, 49] on div "子子" at bounding box center [70, 49] width 12 height 8
copy div "子子"
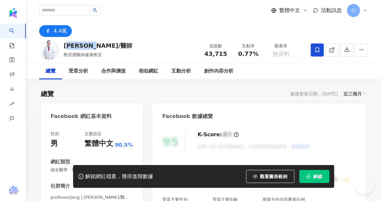
click at [67, 47] on div "鄭丞傑教授/醫師" at bounding box center [98, 45] width 69 height 8
click at [65, 47] on div "鄭丞傑教授/醫師" at bounding box center [98, 45] width 69 height 8
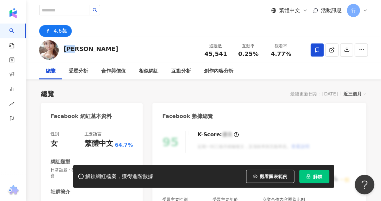
drag, startPoint x: 65, startPoint y: 48, endPoint x: 82, endPoint y: 48, distance: 17.0
click at [82, 48] on div "許聖梅 追蹤數 45,541 互動率 0.25% 觀看率 4.77%" at bounding box center [203, 50] width 355 height 26
copy div "許聖梅"
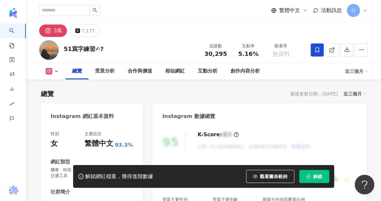
drag, startPoint x: 106, startPoint y: 49, endPoint x: 69, endPoint y: 49, distance: 36.3
click at [69, 49] on div "51寫字練習✍? 追蹤數 30,295 互動率 5.16% 觀看率 無資料" at bounding box center [203, 50] width 355 height 26
drag, startPoint x: 64, startPoint y: 49, endPoint x: 105, endPoint y: 48, distance: 40.8
click at [104, 48] on div "51寫字練習✍?" at bounding box center [84, 49] width 40 height 8
copy div "51寫字練習✍?"
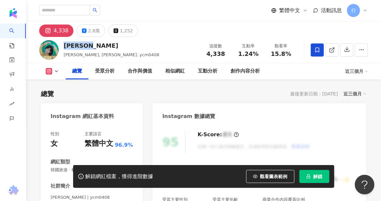
drag, startPoint x: 93, startPoint y: 47, endPoint x: 65, endPoint y: 45, distance: 28.5
click at [65, 45] on div "麥玉潔 Mai" at bounding box center [112, 45] width 96 height 8
copy div "麥玉潔 Mai"
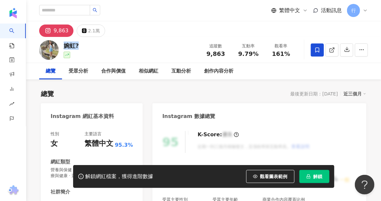
drag, startPoint x: 65, startPoint y: 46, endPoint x: 85, endPoint y: 48, distance: 19.4
click at [85, 48] on div "[PERSON_NAME]? 追蹤數 9,863 互動率 9.79% 觀看率 161%" at bounding box center [203, 50] width 355 height 26
copy div "婉虹?"
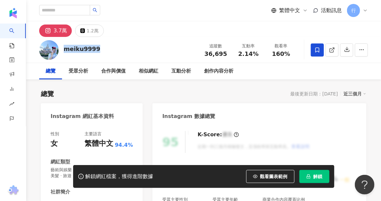
drag, startPoint x: 65, startPoint y: 49, endPoint x: 96, endPoint y: 52, distance: 31.1
click at [96, 52] on div "meiku9999 追蹤數 36,695 互動率 2.14% 觀看率 160%" at bounding box center [203, 50] width 355 height 26
copy div "meiku9999"
drag, startPoint x: 63, startPoint y: 50, endPoint x: 97, endPoint y: 50, distance: 34.0
click at [97, 50] on div "rurumu__ 追蹤數 31,627 互動率 0.79% 觀看率 101%" at bounding box center [203, 50] width 355 height 26
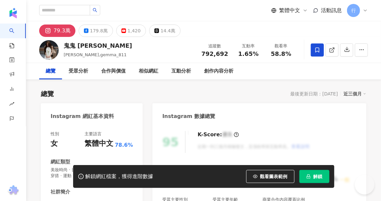
click at [89, 46] on div "鬼鬼 吳映潔" at bounding box center [98, 45] width 69 height 8
drag, startPoint x: 97, startPoint y: 46, endPoint x: 62, endPoint y: 50, distance: 34.9
click at [62, 50] on div "鬼鬼 吳映潔 GEMMA 오영결,gemma_811 追蹤數 792,692 互動率 1.65% 觀看率 58.8%" at bounding box center [203, 50] width 355 height 26
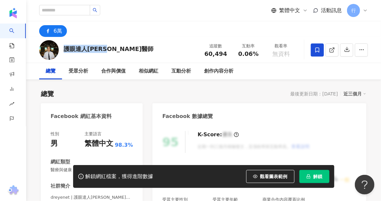
drag, startPoint x: 116, startPoint y: 46, endPoint x: 121, endPoint y: 47, distance: 4.8
click at [121, 47] on div "護眼達人陳瑩山醫師 追蹤數 60,494 互動率 0.06% 觀看率 無資料" at bounding box center [203, 50] width 355 height 26
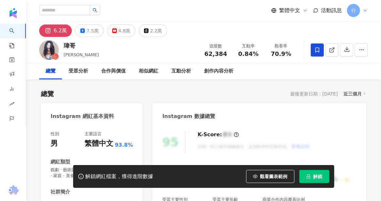
click at [61, 46] on div "瑋哥 陳睿瑋 追蹤數 62,384 互動率 0.84% 觀看率 70.9%" at bounding box center [203, 50] width 355 height 26
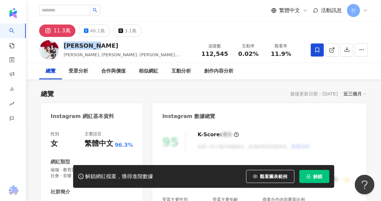
drag, startPoint x: 65, startPoint y: 45, endPoint x: 98, endPoint y: 42, distance: 33.2
click at [98, 42] on div "賴薇如 Doris" at bounding box center [129, 45] width 131 height 8
copy div "賴薇如 Doris"
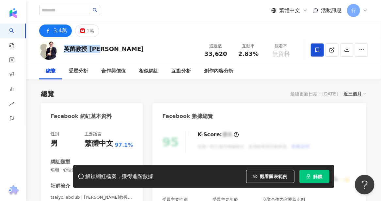
drag, startPoint x: 64, startPoint y: 48, endPoint x: 107, endPoint y: 49, distance: 43.5
click at [107, 49] on div "英菌教授 [PERSON_NAME] 追蹤數 33,620 互動率 2.83% 觀看率 無資料" at bounding box center [203, 50] width 355 height 26
copy div "英菌教授 [PERSON_NAME]"
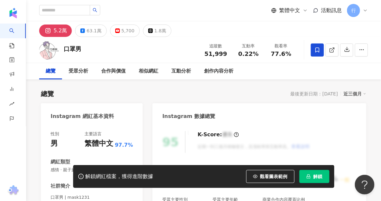
drag, startPoint x: 68, startPoint y: 48, endPoint x: 85, endPoint y: 47, distance: 16.3
click at [85, 47] on div "口罩男 追蹤數 51,999 互動率 0.22% 觀看率 77.6%" at bounding box center [203, 50] width 355 height 26
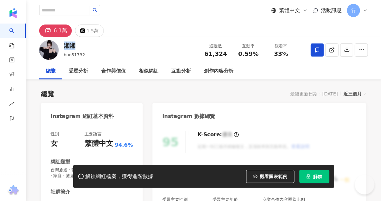
drag, startPoint x: 76, startPoint y: 46, endPoint x: 63, endPoint y: 47, distance: 12.8
click at [63, 47] on div "湘湘 boo51732 追蹤數 61,324 互動率 0.59% 觀看率 33%" at bounding box center [203, 50] width 355 height 26
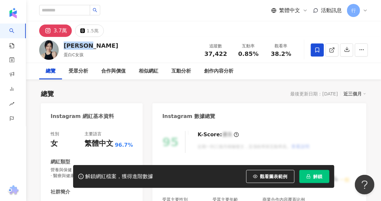
drag, startPoint x: 63, startPoint y: 46, endPoint x: 90, endPoint y: 45, distance: 27.1
click at [90, 45] on div "[PERSON_NAME] 蛋白C女孩 追蹤數 37,422 互動率 0.85% 觀看率 38.2%" at bounding box center [203, 50] width 355 height 26
copy div "[PERSON_NAME]"
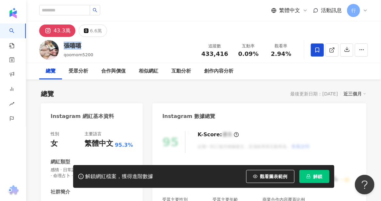
drag, startPoint x: 80, startPoint y: 47, endPoint x: 63, endPoint y: 46, distance: 17.4
click at [63, 46] on div "張嘻嘻 qoomom5200 追蹤數 433,416 互動率 0.09% 觀看率 2.94%" at bounding box center [203, 50] width 355 height 26
copy div "張嘻嘻"
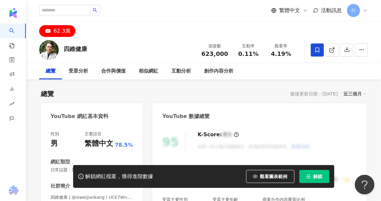
click at [85, 49] on div "四維健康" at bounding box center [76, 49] width 24 height 8
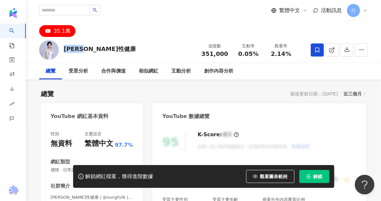
drag, startPoint x: 79, startPoint y: 48, endPoint x: 96, endPoint y: 50, distance: 17.1
click at [96, 50] on div "[PERSON_NAME]性健康 追蹤數 351,000 互動率 0.05% 觀看率 2.14%" at bounding box center [203, 50] width 355 height 26
click at [103, 51] on div "嵩馥性健康 追蹤數 351,000 互動率 0.05% 觀看率 2.14%" at bounding box center [203, 50] width 355 height 26
drag, startPoint x: 92, startPoint y: 52, endPoint x: 64, endPoint y: 51, distance: 28.8
click at [64, 51] on div "嵩馥性健康 追蹤數 351,000 互動率 0.05% 觀看率 2.14%" at bounding box center [203, 50] width 355 height 26
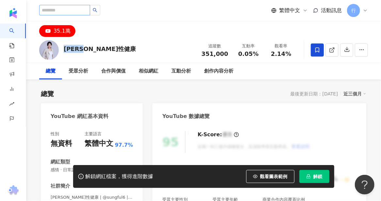
copy div "嵩馥性健康"
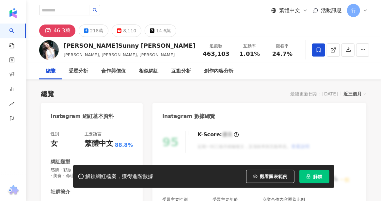
drag, startPoint x: 110, startPoint y: 46, endPoint x: 41, endPoint y: 2, distance: 81.9
click at [66, 47] on div "林采緹 Sunny Lin" at bounding box center [130, 45] width 132 height 8
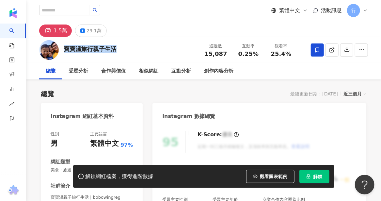
drag, startPoint x: 64, startPoint y: 48, endPoint x: 119, endPoint y: 50, distance: 54.9
click at [119, 50] on div "寶寶溫旅行親子生活 追蹤數 15,087 互動率 0.25% 觀看率 25.4%" at bounding box center [203, 50] width 355 height 26
copy div "寶寶溫旅行親子生活"
